Goal: Task Accomplishment & Management: Complete application form

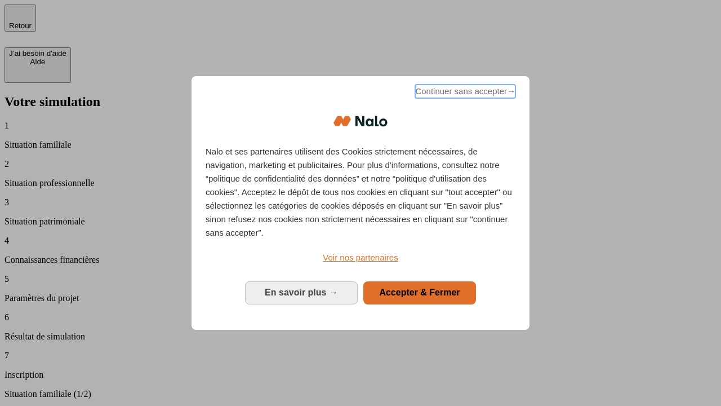
click at [464, 93] on span "Continuer sans accepter →" at bounding box center [465, 92] width 100 height 14
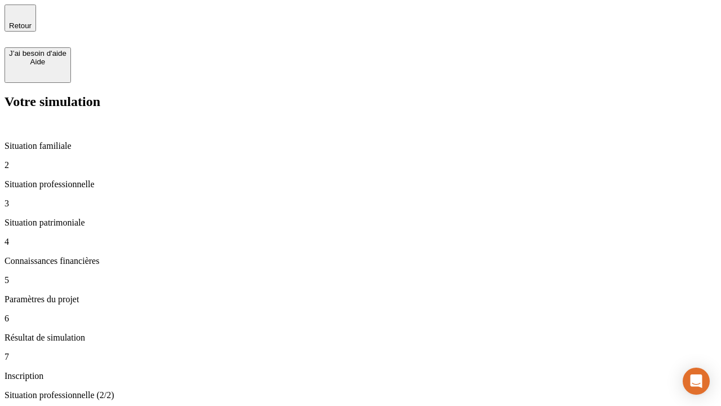
type input "30 000"
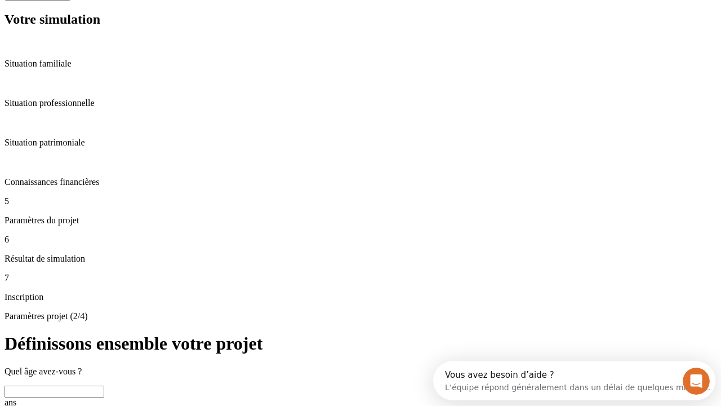
scroll to position [21, 0]
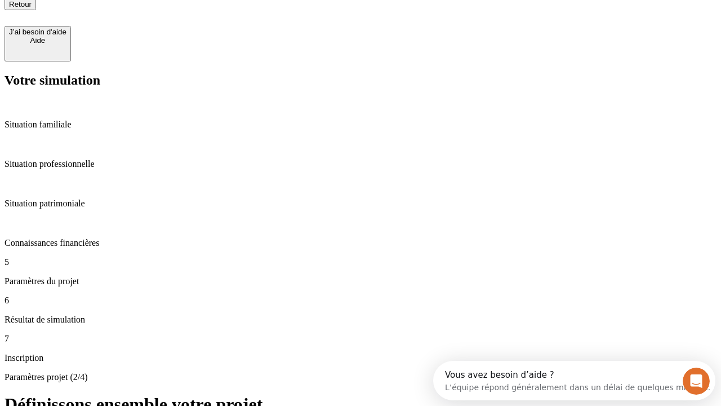
type input "25"
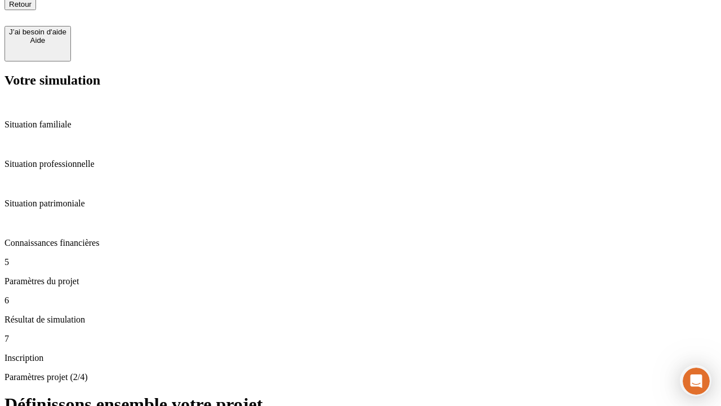
type input "64"
type input "1 000"
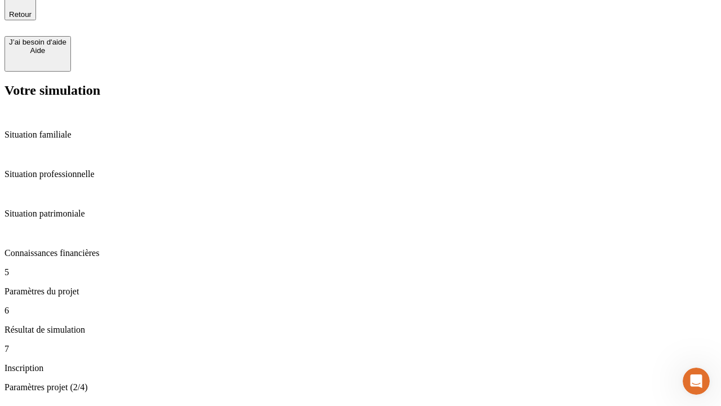
type input "640"
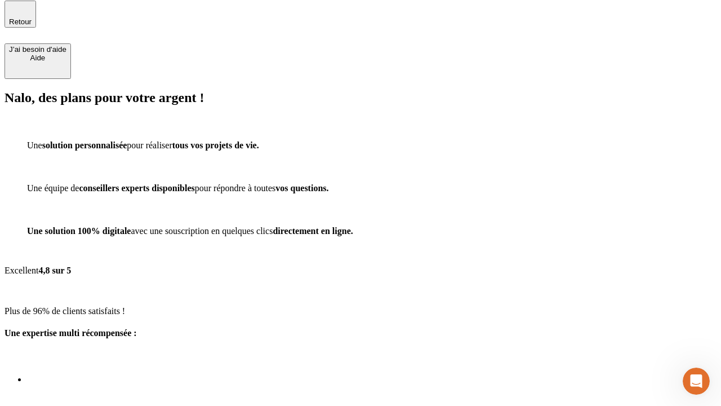
scroll to position [14, 0]
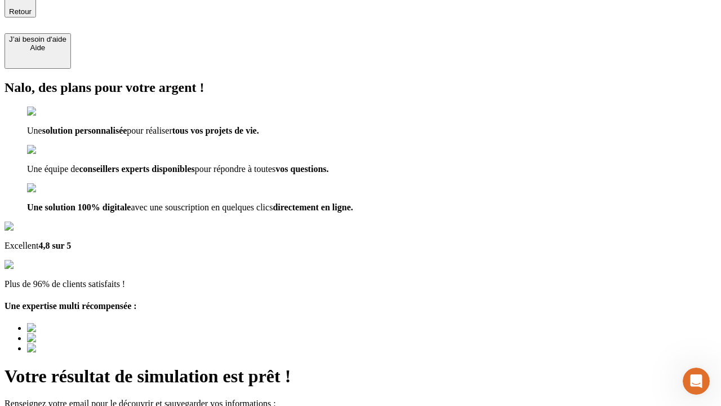
type input "[EMAIL_ADDRESS][PERSON_NAME][DOMAIN_NAME]"
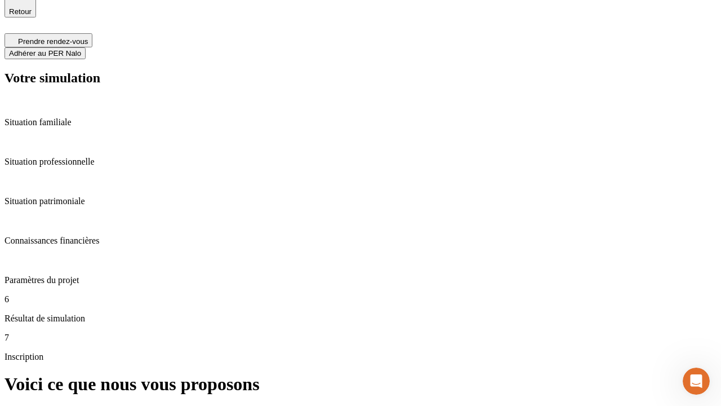
click at [81, 49] on span "Adhérer au PER Nalo" at bounding box center [45, 53] width 72 height 8
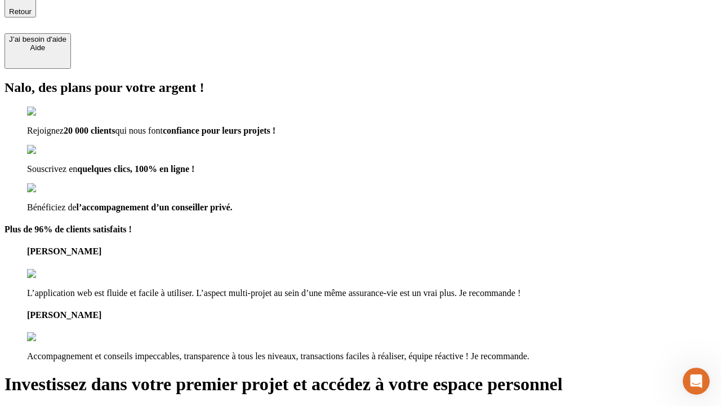
scroll to position [12, 0]
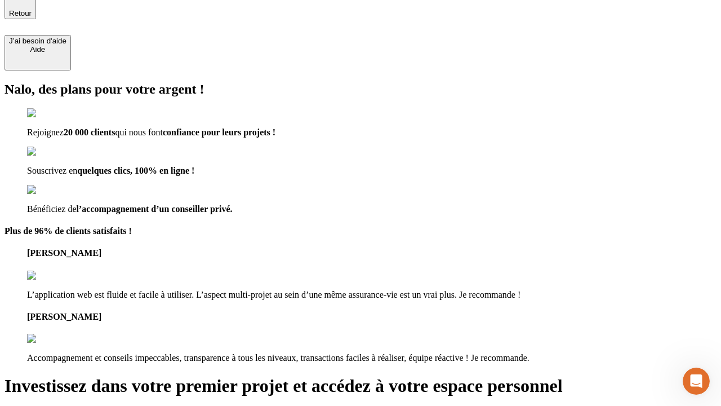
type input "[PERSON_NAME][EMAIL_ADDRESS][DOMAIN_NAME]"
